Goal: Find specific page/section: Find specific page/section

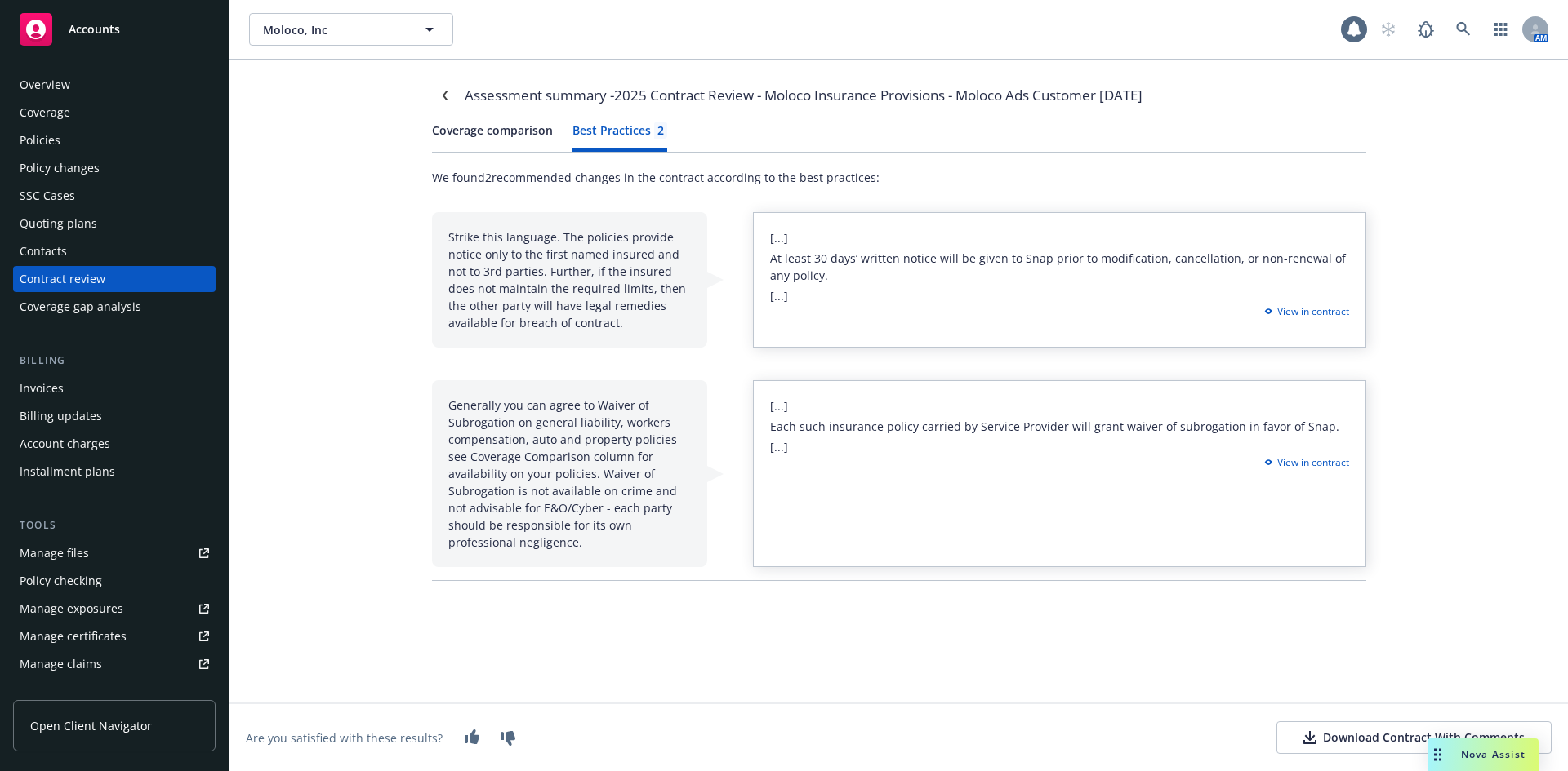
click at [301, 507] on div "Assessment summary - 2025 Contract Review - Moloco Insurance Provisions - Moloc…" at bounding box center [898, 415] width 1339 height 711
click at [68, 273] on div "Contract review" at bounding box center [62, 279] width 86 height 26
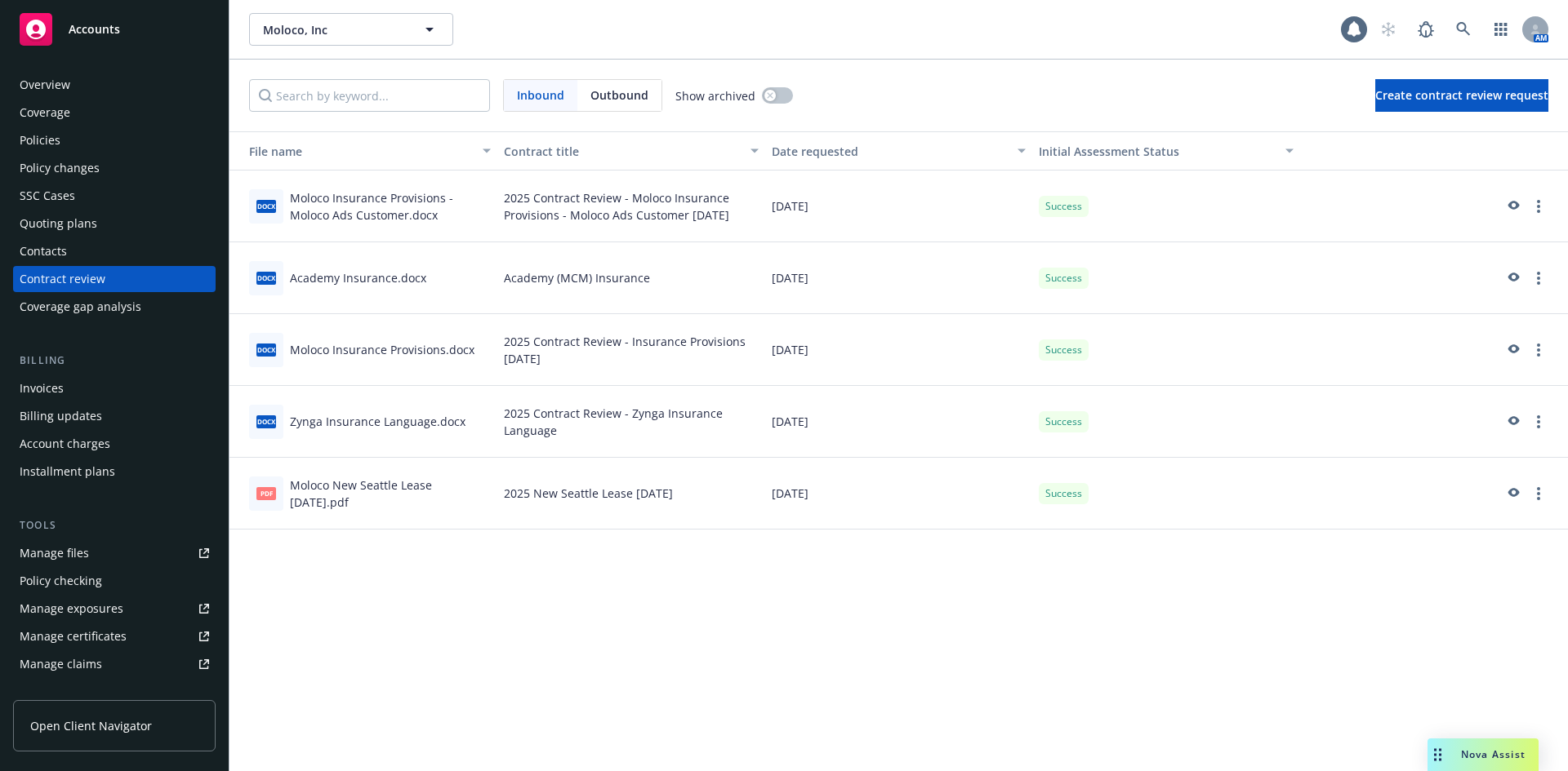
click at [103, 90] on div "Overview" at bounding box center [114, 85] width 189 height 26
